Goal: Transaction & Acquisition: Purchase product/service

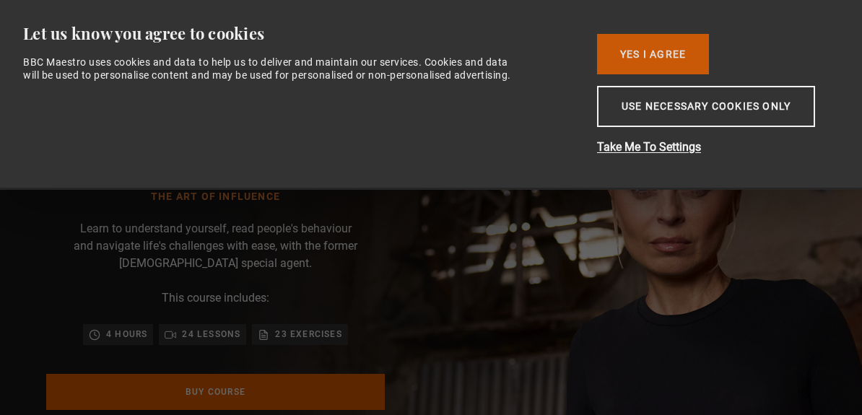
click at [651, 56] on button "Yes I Agree" at bounding box center [653, 54] width 112 height 40
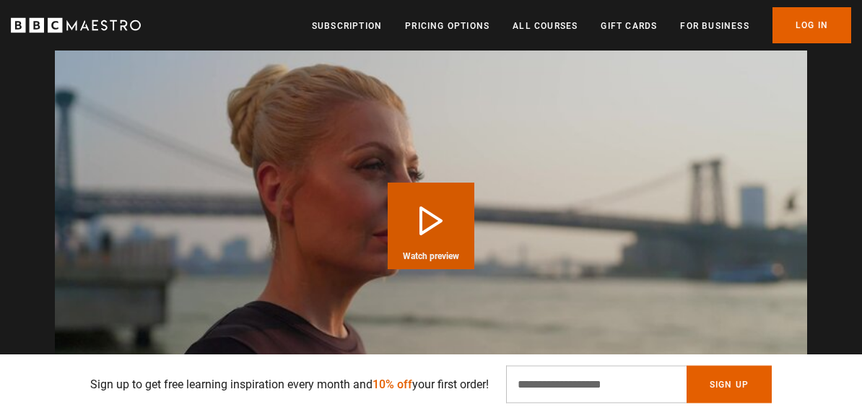
scroll to position [1433, 0]
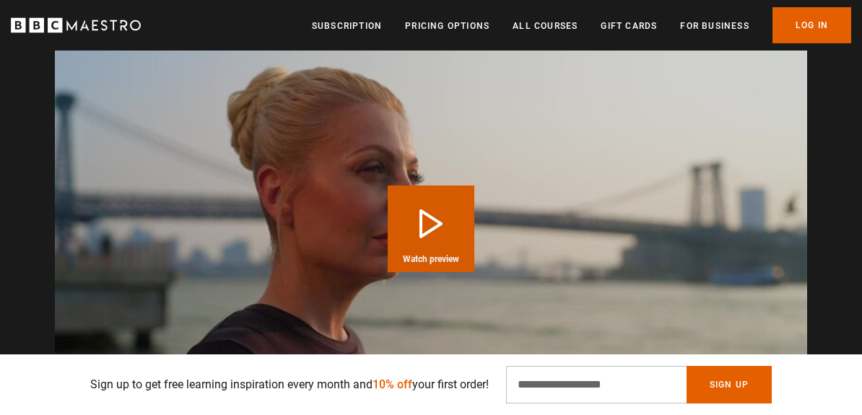
click at [431, 229] on button "Play Course overview for The Art of Influence with Evy Poumpouras Watch preview" at bounding box center [431, 228] width 87 height 87
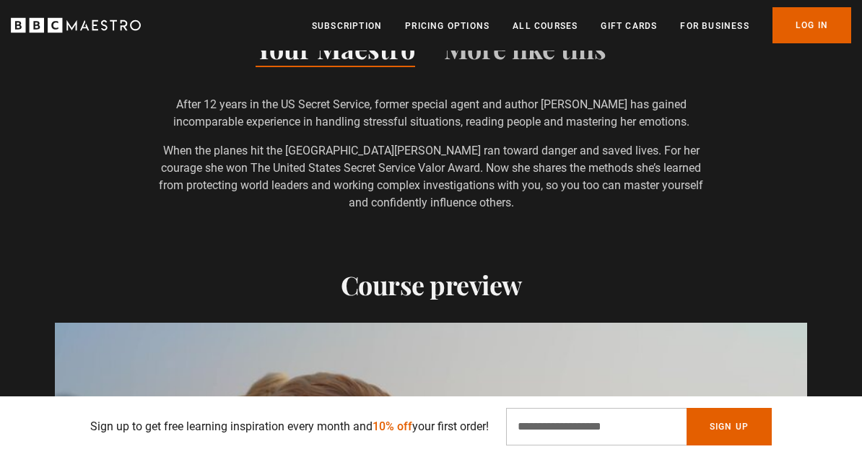
scroll to position [1079, 0]
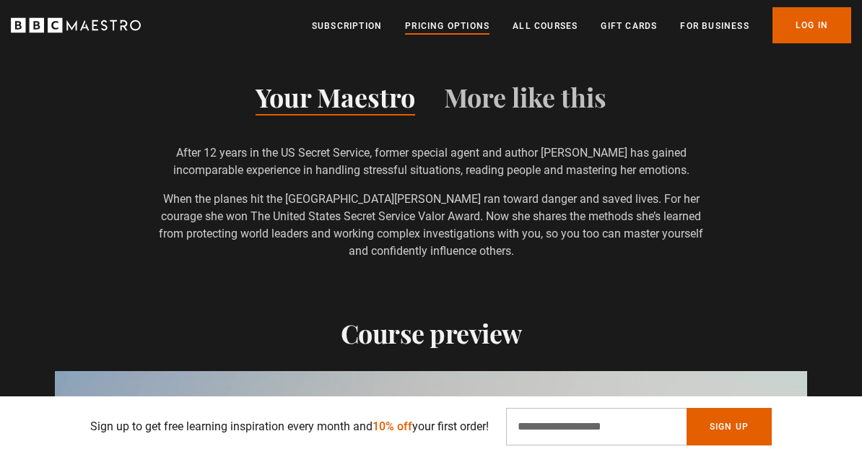
click at [441, 27] on link "Pricing Options" at bounding box center [447, 26] width 84 height 14
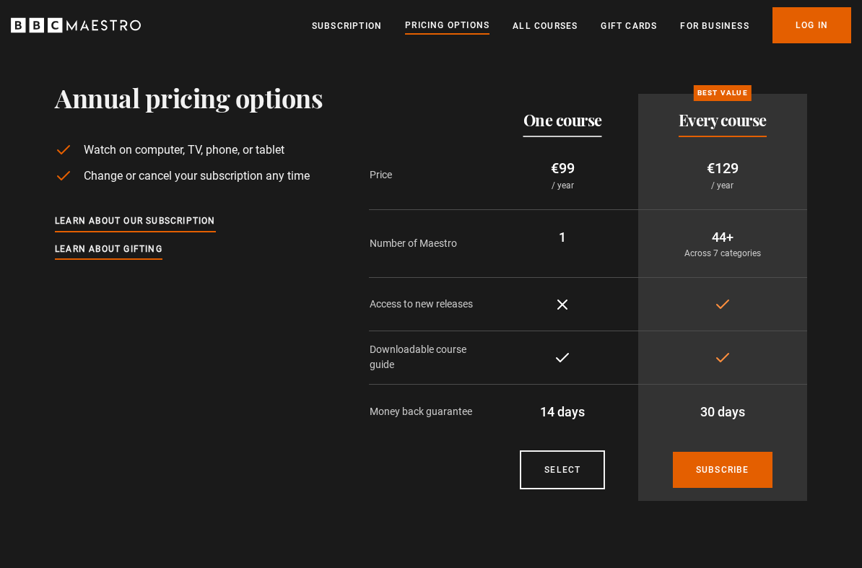
scroll to position [27, 0]
click at [727, 188] on p "/ year" at bounding box center [723, 184] width 146 height 13
drag, startPoint x: 692, startPoint y: 258, endPoint x: 764, endPoint y: 256, distance: 71.5
click at [764, 256] on p "Across 7 categories" at bounding box center [723, 252] width 146 height 13
click at [436, 310] on p "Access to new releases" at bounding box center [428, 303] width 117 height 15
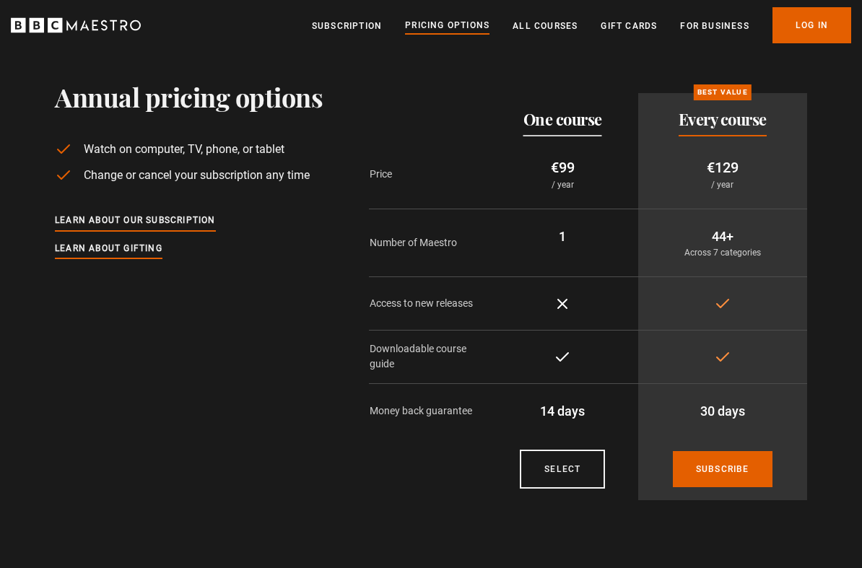
click at [727, 311] on icon at bounding box center [722, 303] width 17 height 17
drag, startPoint x: 376, startPoint y: 346, endPoint x: 431, endPoint y: 366, distance: 58.2
click at [431, 366] on p "Downloadable course guide" at bounding box center [428, 356] width 117 height 30
click at [747, 363] on td "Included" at bounding box center [722, 356] width 169 height 53
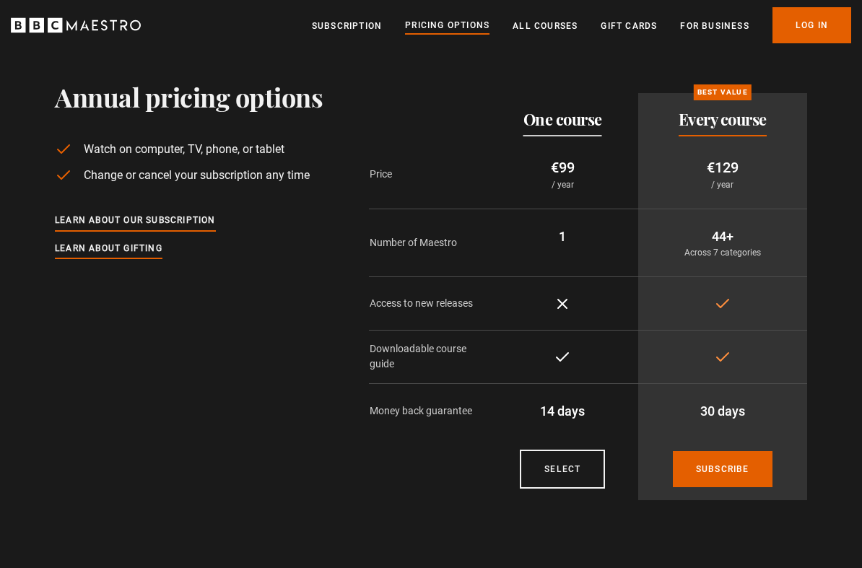
drag, startPoint x: 390, startPoint y: 409, endPoint x: 507, endPoint y: 419, distance: 117.4
click at [507, 419] on tr "Money back guarantee 14 days 30 days" at bounding box center [588, 410] width 438 height 55
drag, startPoint x: 697, startPoint y: 411, endPoint x: 756, endPoint y: 412, distance: 58.5
click at [756, 412] on p "30 days" at bounding box center [723, 410] width 146 height 19
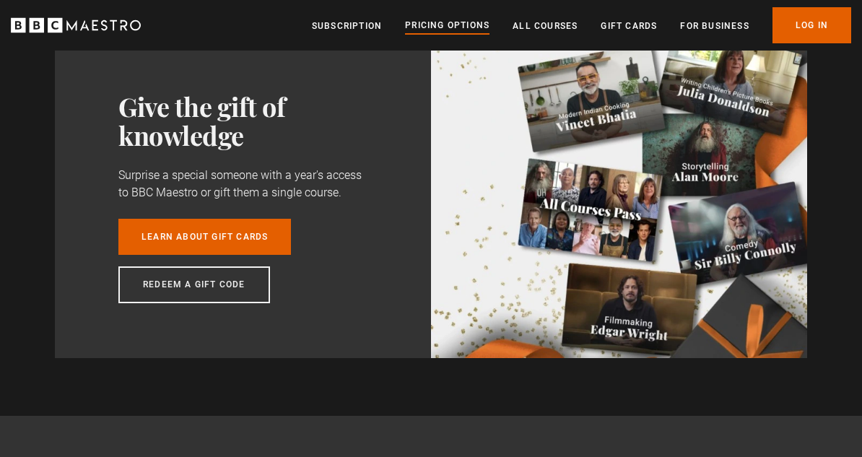
scroll to position [1296, 0]
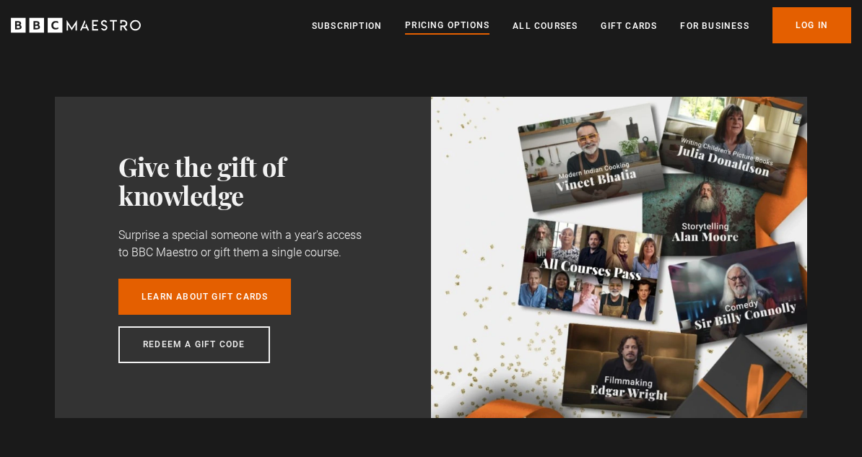
drag, startPoint x: 211, startPoint y: 235, endPoint x: 360, endPoint y: 255, distance: 150.7
click at [360, 255] on p "Surprise a special someone with a year's access to BBC Maestro or gift them a s…" at bounding box center [249, 244] width 263 height 35
click at [300, 249] on p "Surprise a special someone with a year's access to BBC Maestro or gift them a s…" at bounding box center [249, 244] width 263 height 35
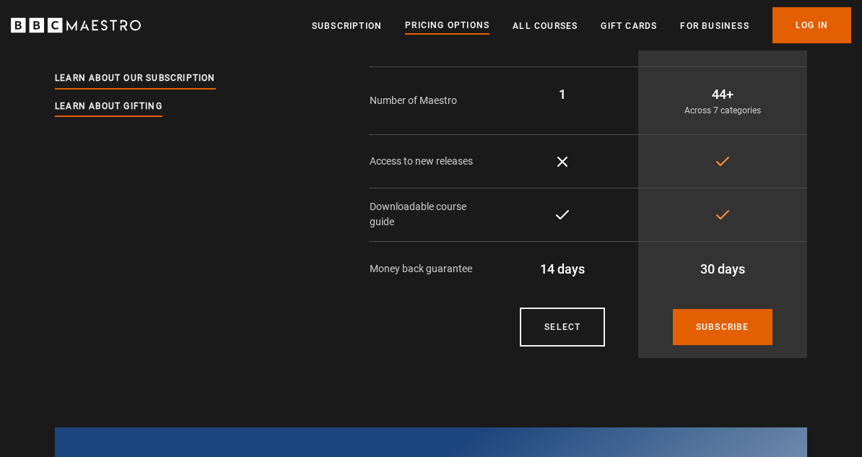
scroll to position [0, 0]
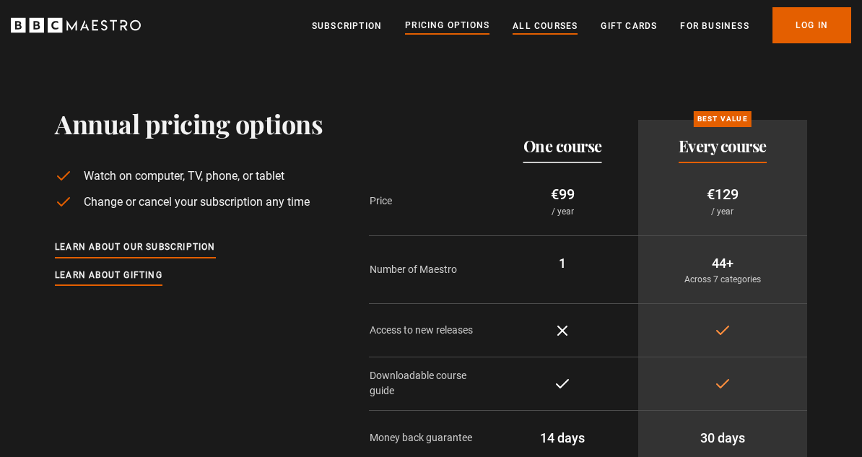
click at [536, 28] on link "All Courses" at bounding box center [544, 26] width 65 height 14
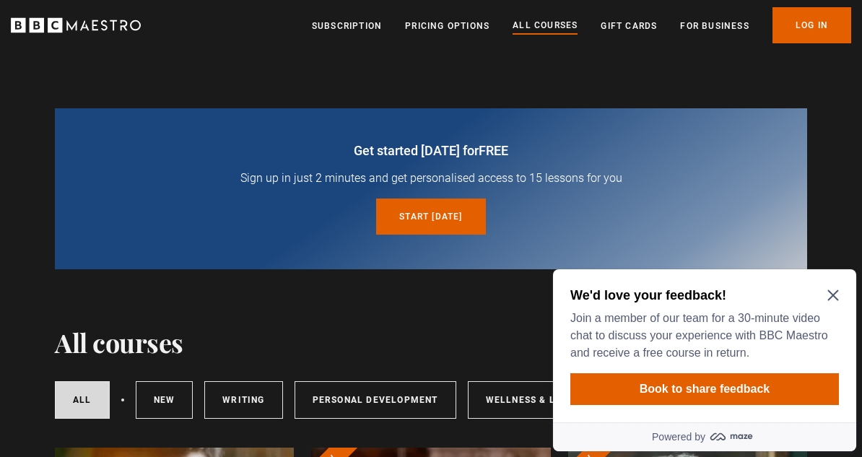
click at [837, 295] on icon "Close Maze Prompt" at bounding box center [833, 295] width 12 height 12
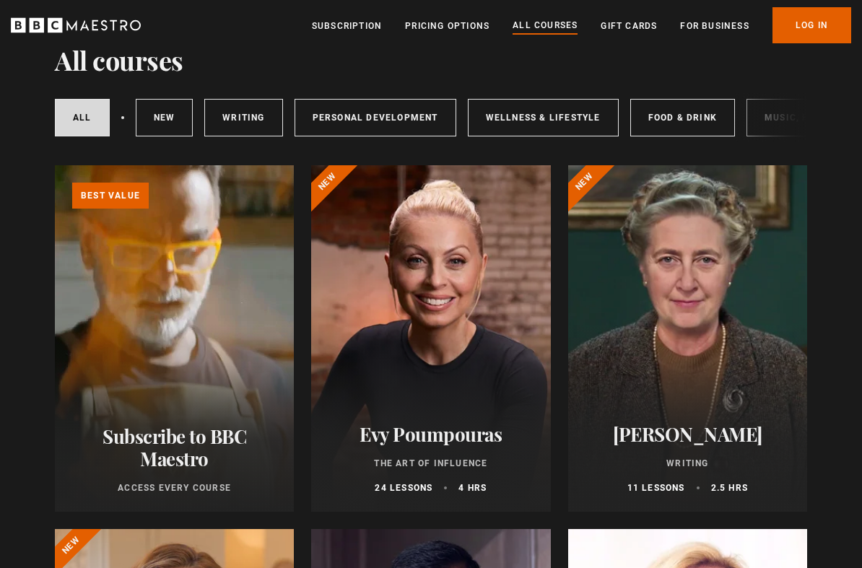
scroll to position [284, 0]
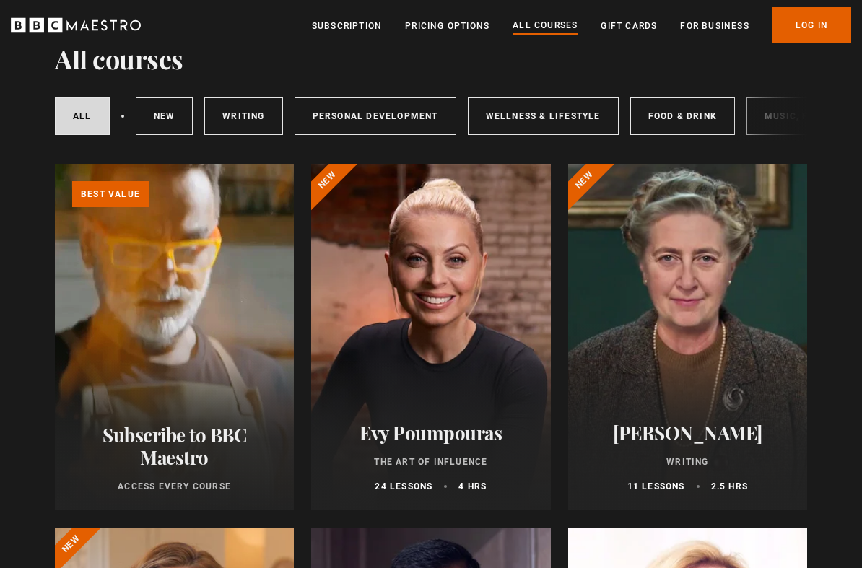
click at [432, 393] on div at bounding box center [430, 337] width 239 height 346
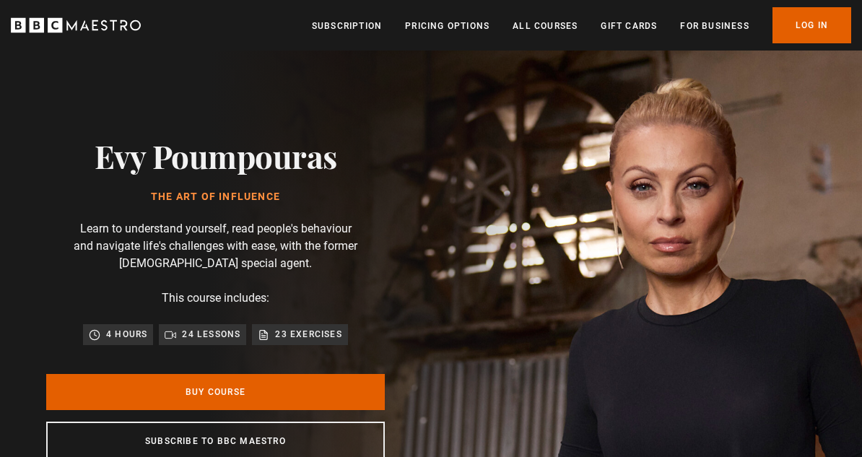
drag, startPoint x: 334, startPoint y: 148, endPoint x: 87, endPoint y: 140, distance: 247.0
click at [87, 140] on div "Evy Poumpouras The Art of Influence Learn to understand yourself, read people's…" at bounding box center [215, 299] width 431 height 497
click at [101, 154] on h2 "Evy Poumpouras" at bounding box center [216, 155] width 242 height 37
click at [101, 155] on h2 "Evy Poumpouras" at bounding box center [216, 155] width 242 height 37
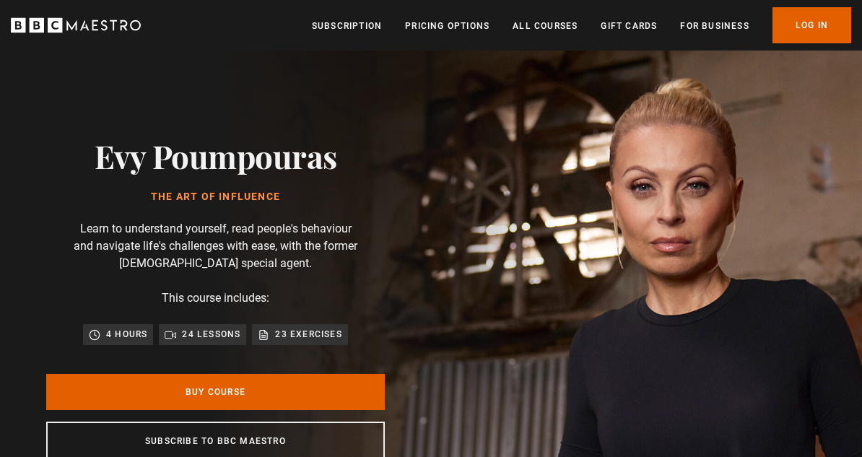
click at [101, 155] on h2 "Evy Poumpouras" at bounding box center [216, 155] width 242 height 37
copy h2 "Evy Poumpouras"
